Goal: Information Seeking & Learning: Learn about a topic

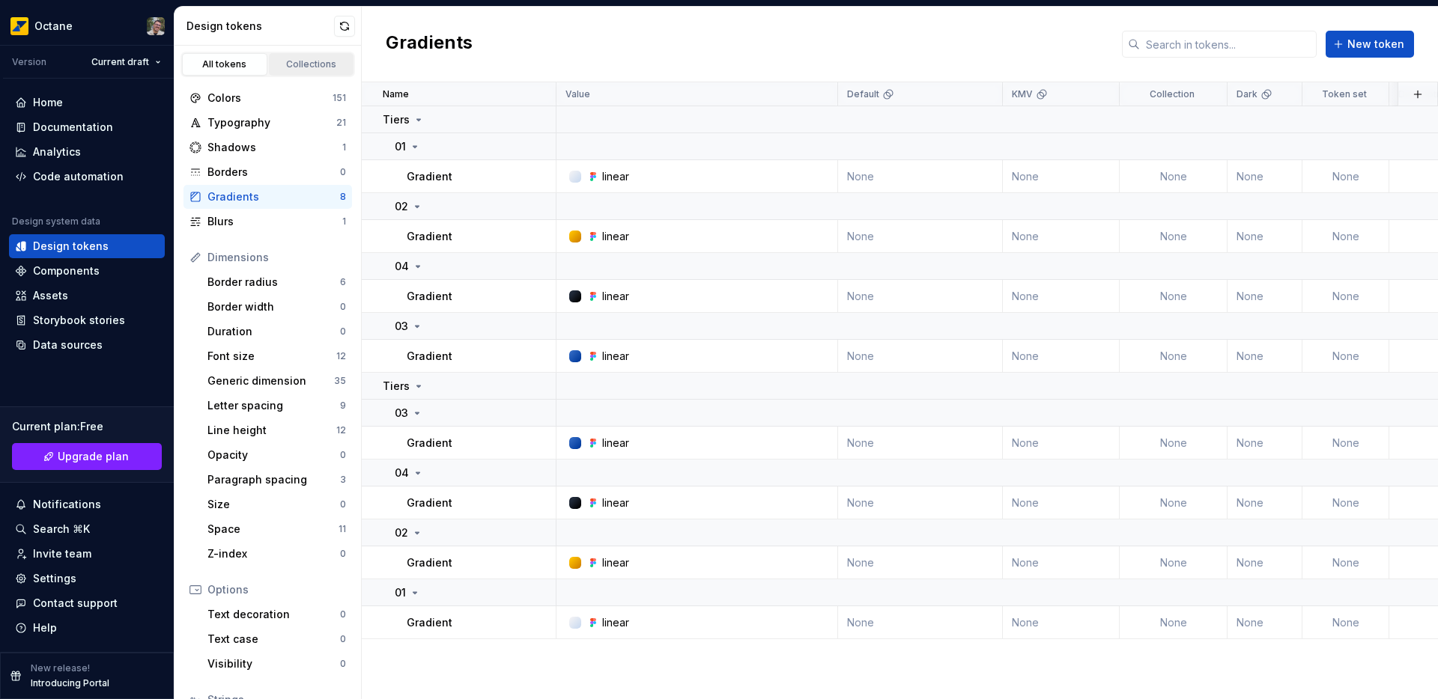
click at [287, 66] on div "Collections" at bounding box center [311, 64] width 75 height 12
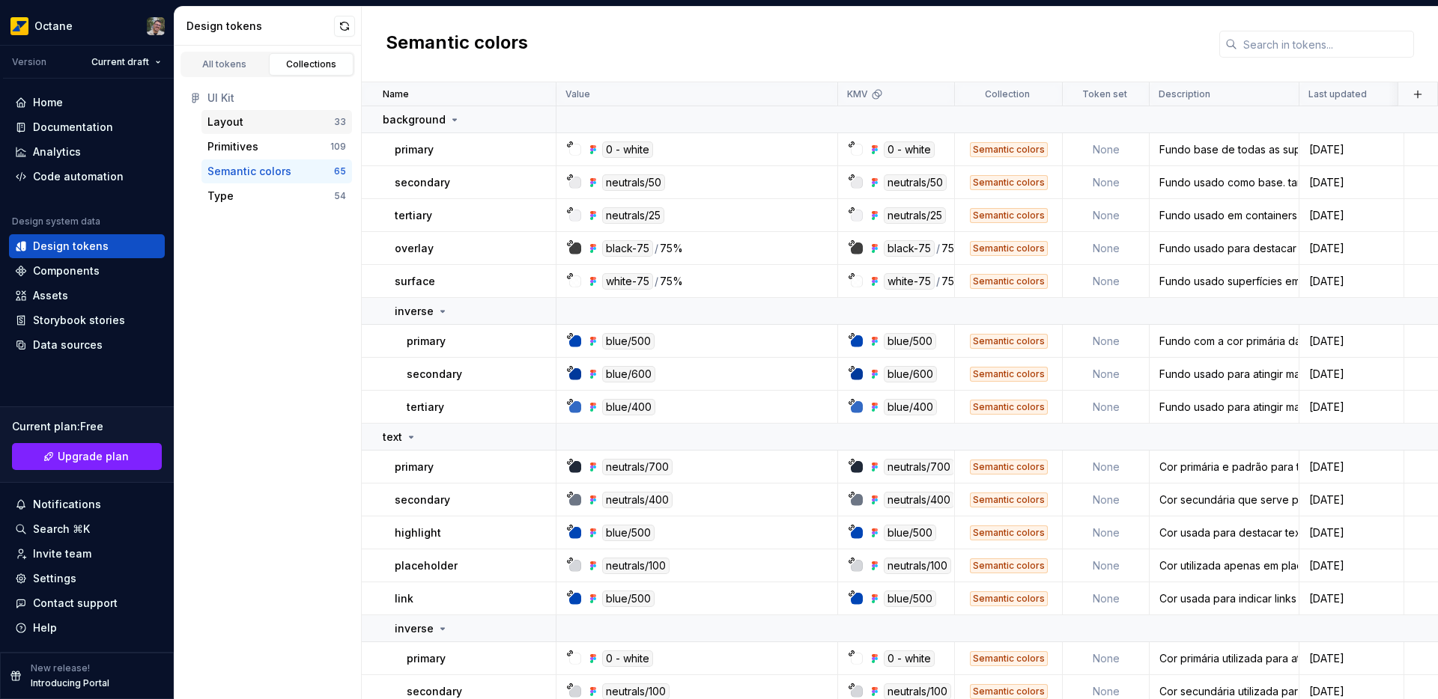
click at [247, 117] on div "Layout" at bounding box center [270, 122] width 127 height 15
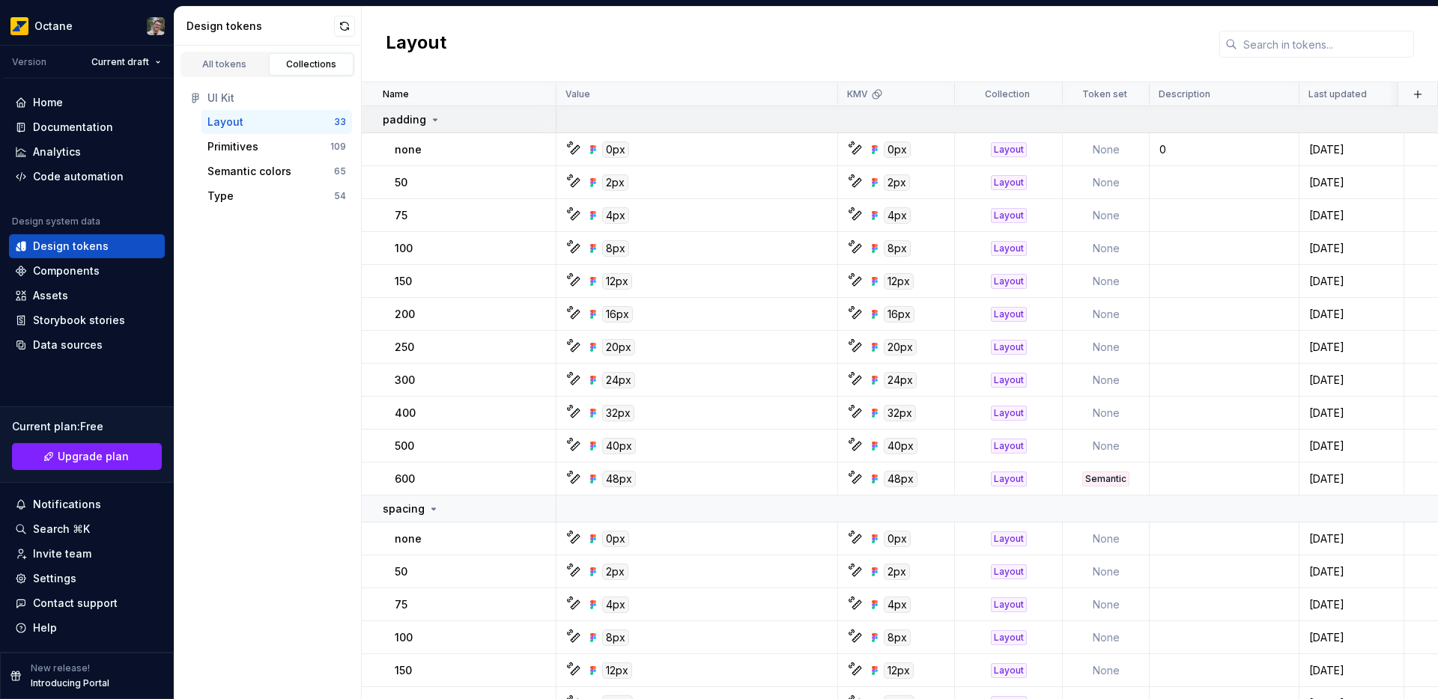
click at [432, 122] on icon at bounding box center [435, 120] width 12 height 12
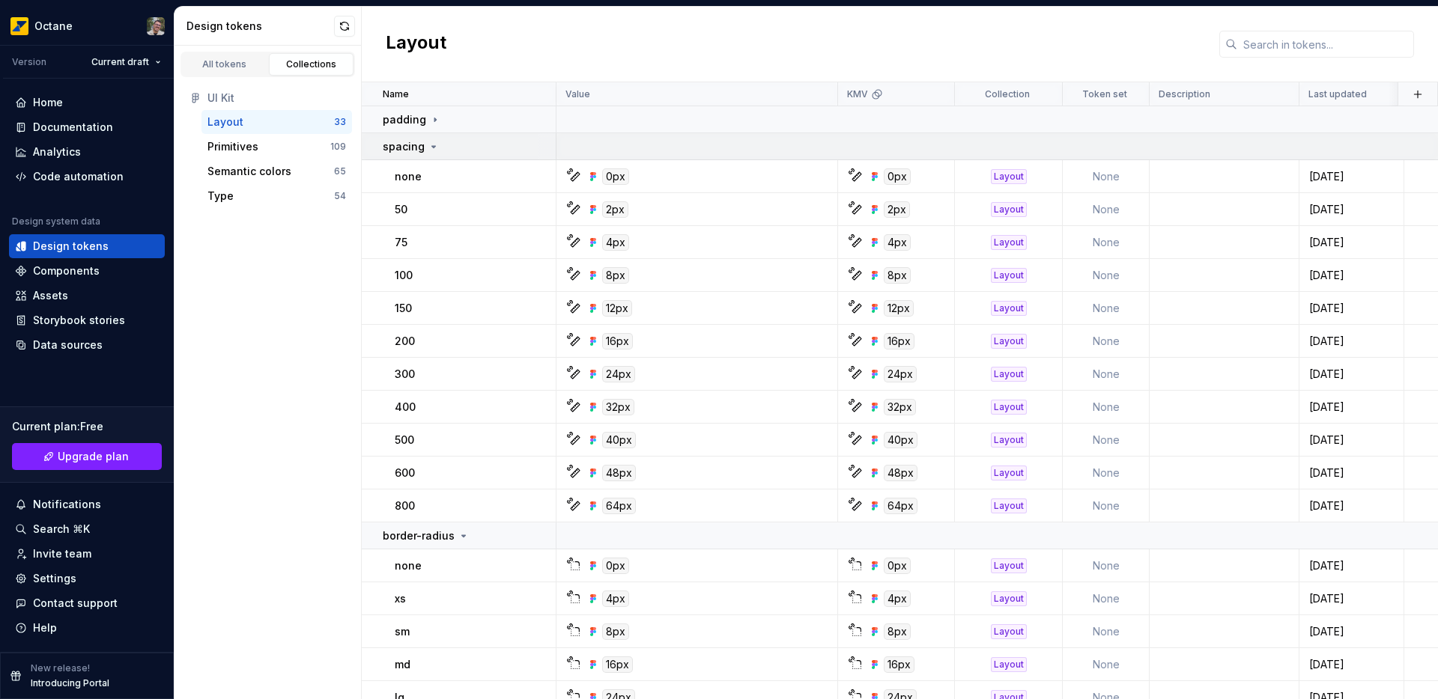
click at [437, 141] on icon at bounding box center [434, 147] width 12 height 12
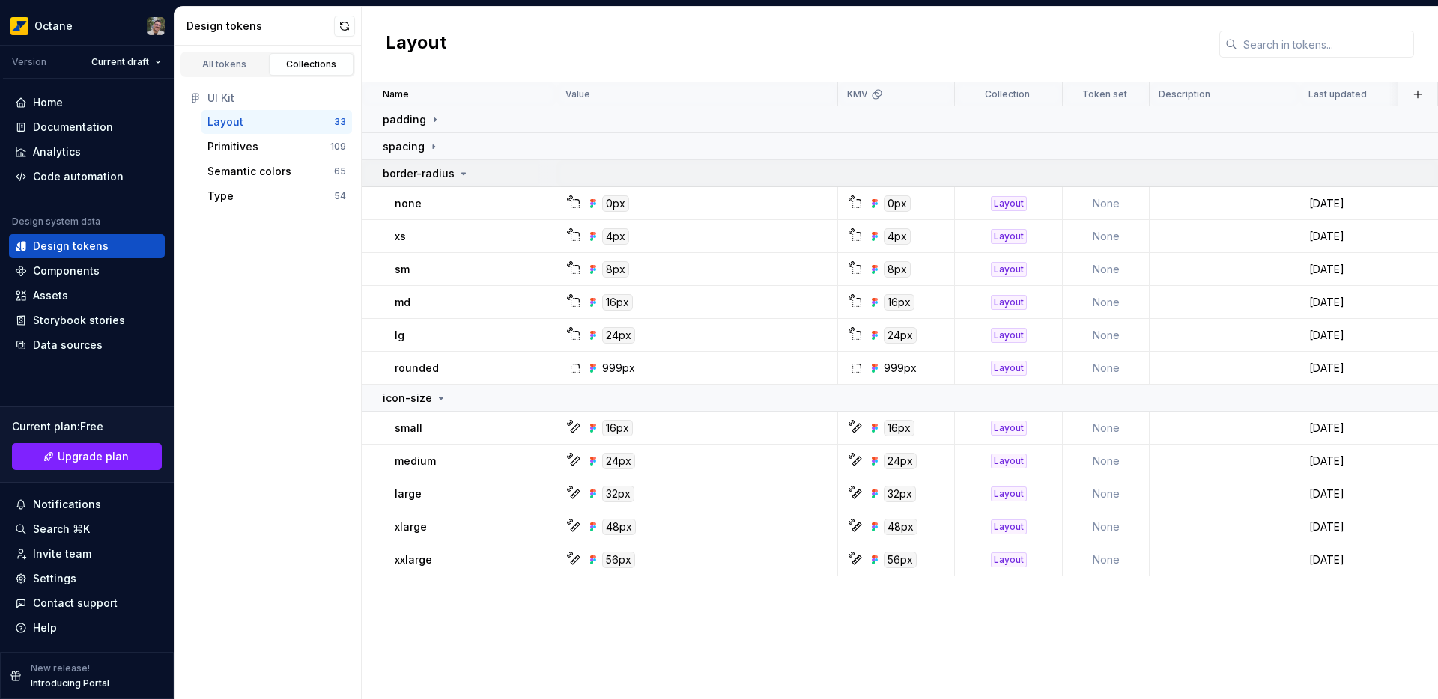
click at [458, 168] on icon at bounding box center [464, 174] width 12 height 12
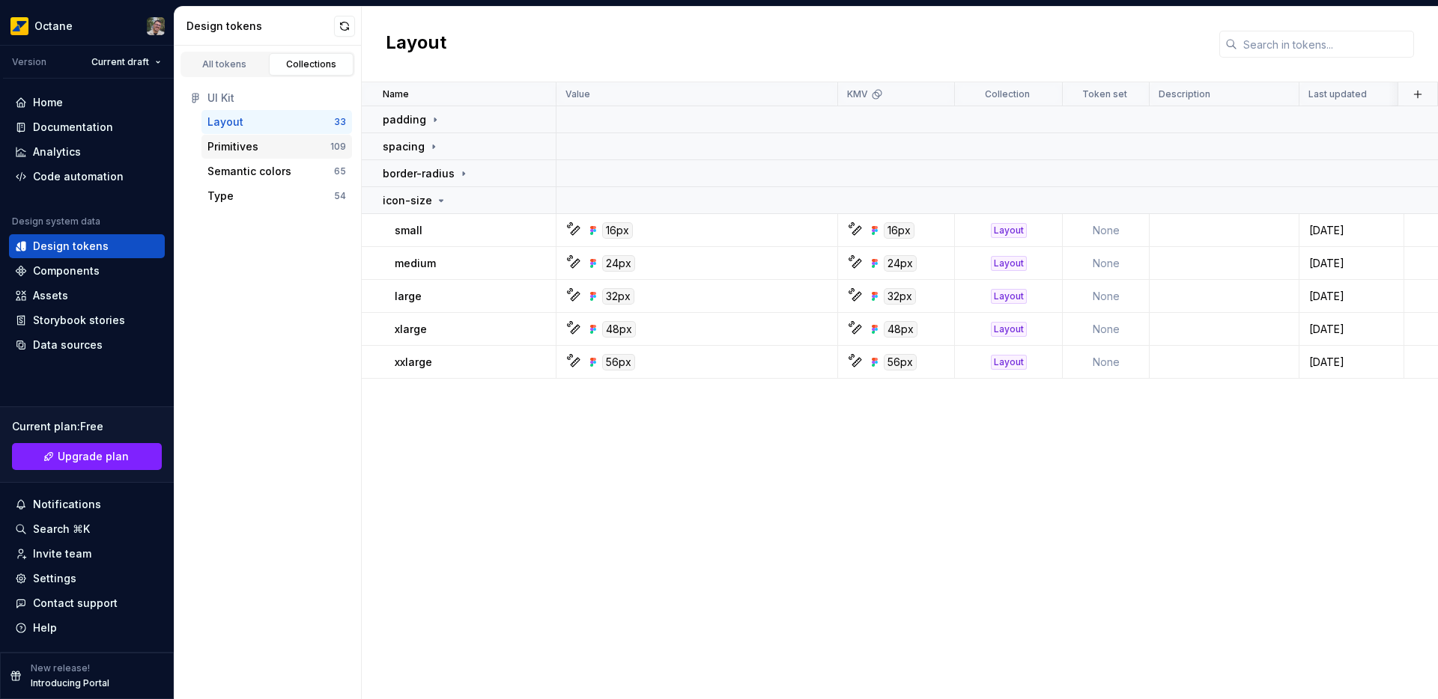
click at [279, 148] on div "Primitives" at bounding box center [268, 146] width 123 height 15
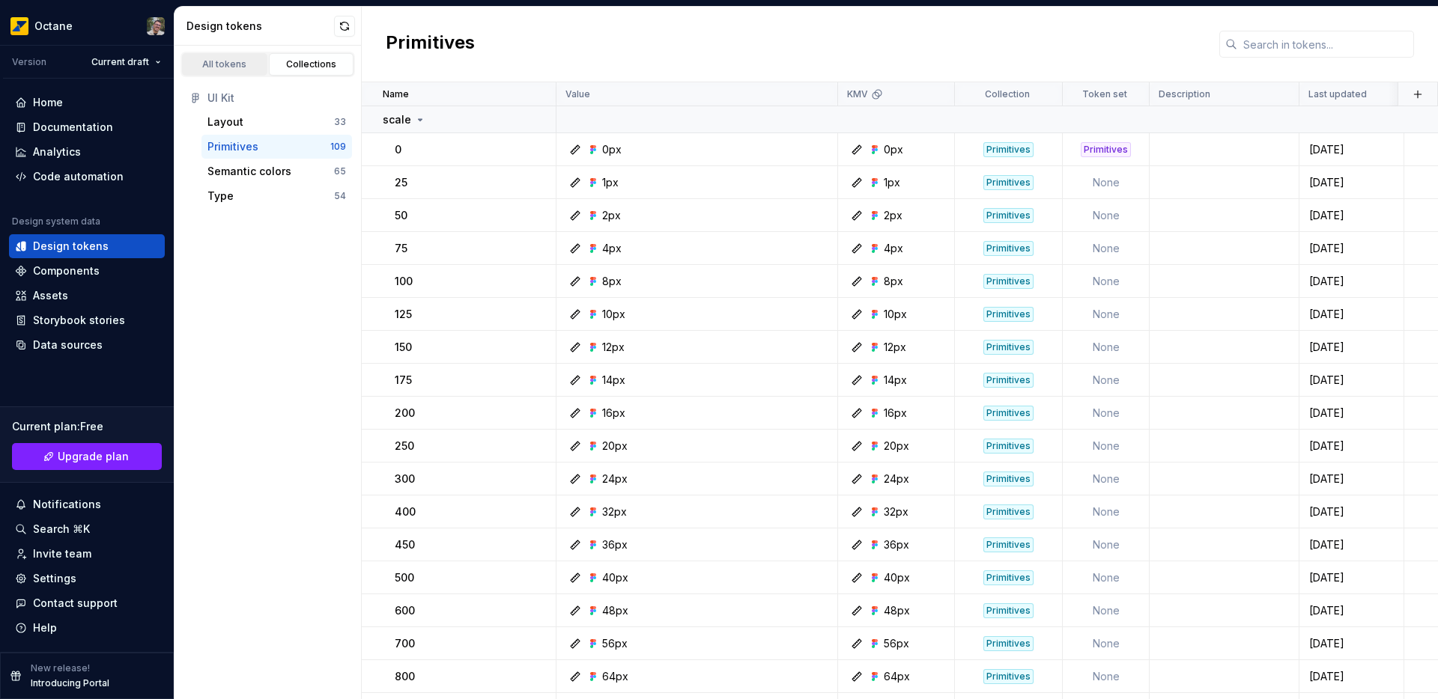
click at [231, 65] on div "All tokens" at bounding box center [224, 64] width 75 height 12
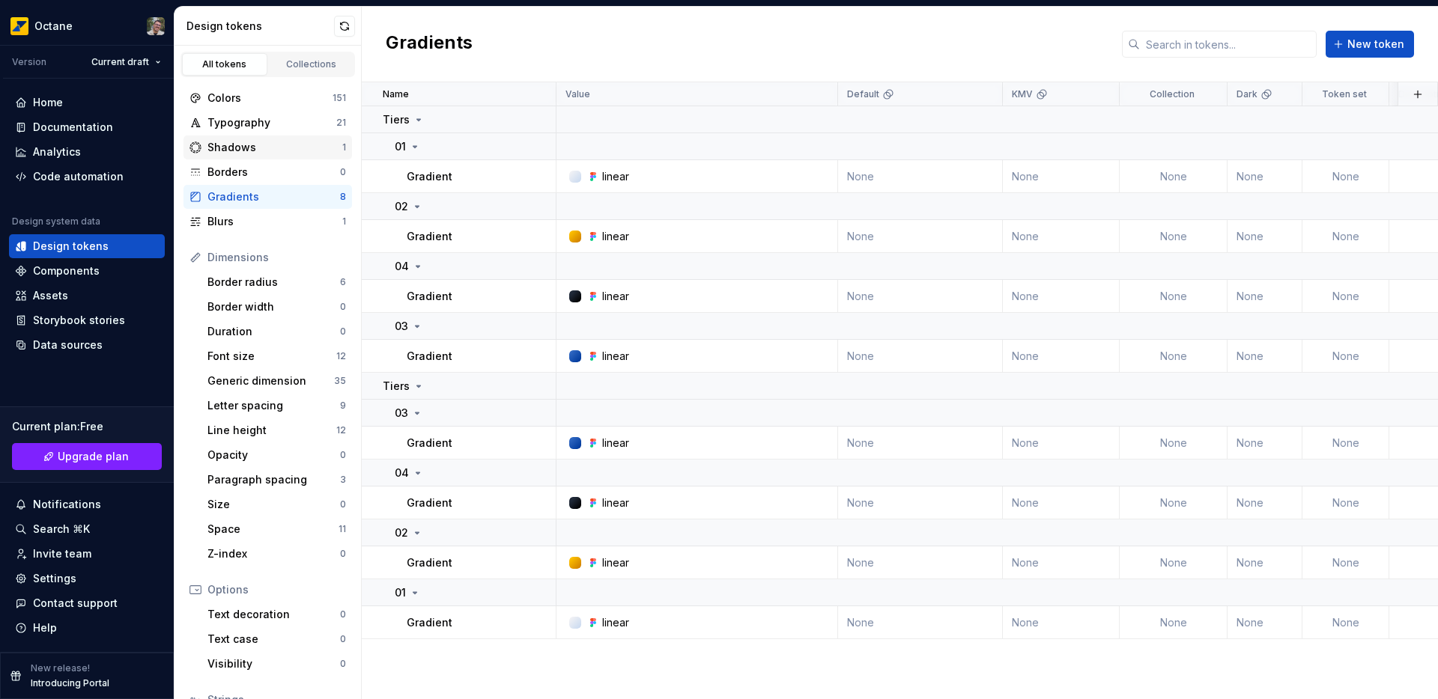
click at [240, 137] on div "Shadows 1" at bounding box center [267, 148] width 168 height 24
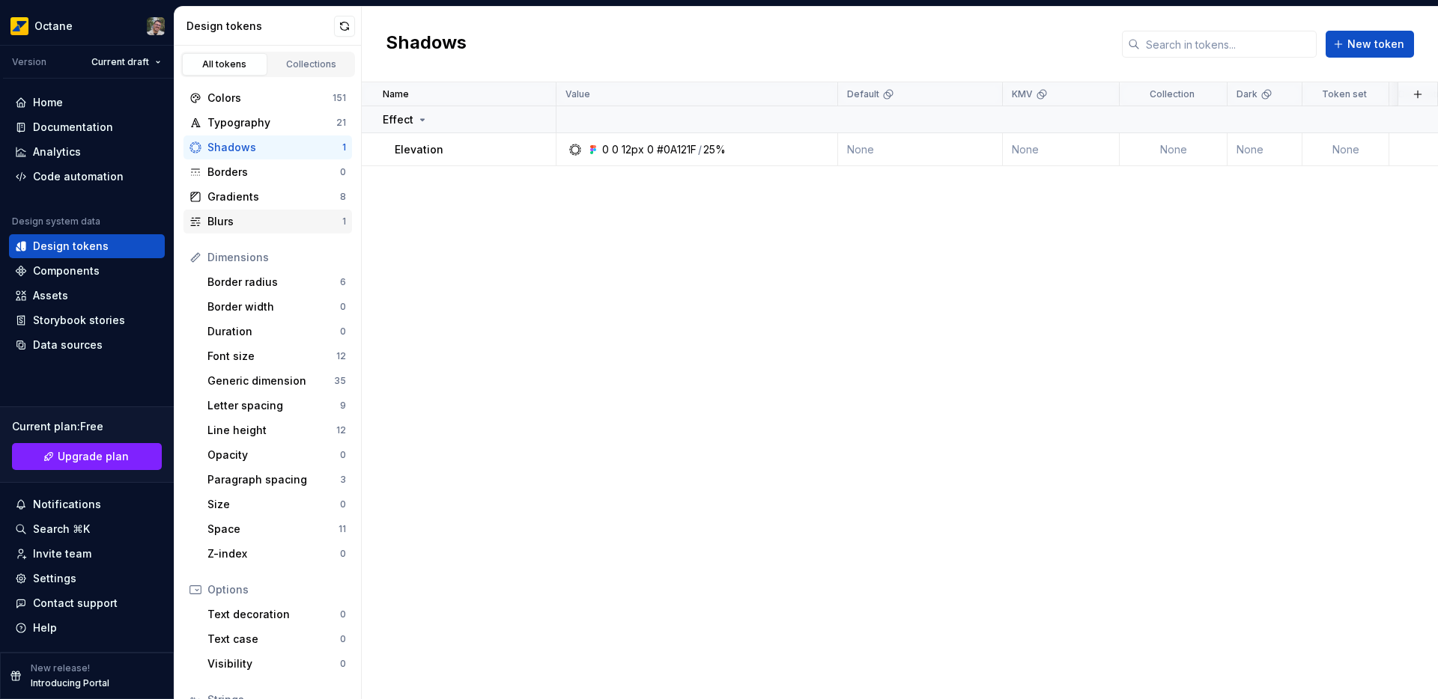
click at [249, 213] on div "Blurs 1" at bounding box center [267, 222] width 168 height 24
